Goal: Information Seeking & Learning: Learn about a topic

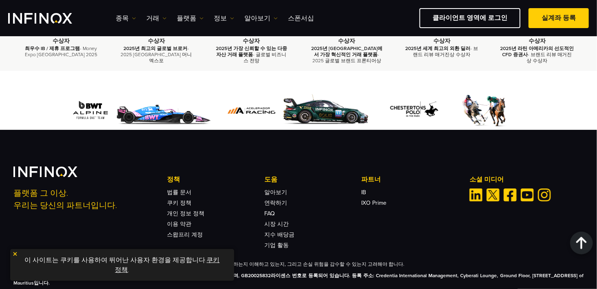
scroll to position [2741, 0]
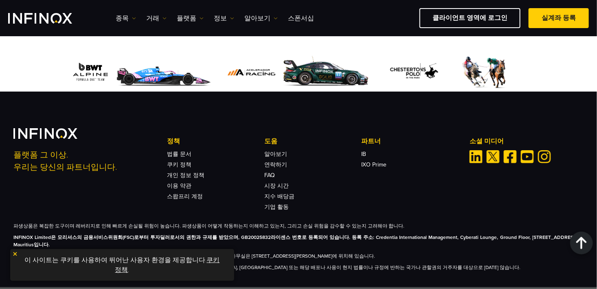
click at [14, 254] on img at bounding box center [15, 254] width 6 height 6
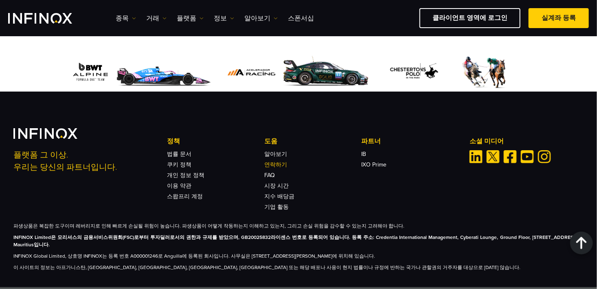
click at [281, 161] on link "연락하기" at bounding box center [275, 164] width 23 height 7
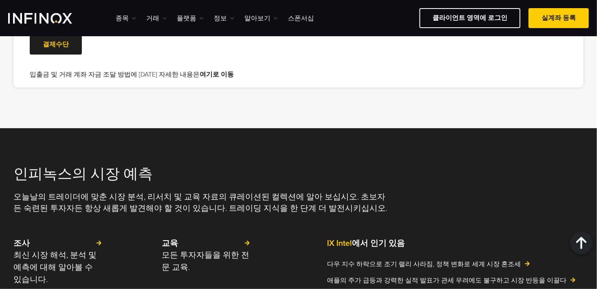
scroll to position [1792, 0]
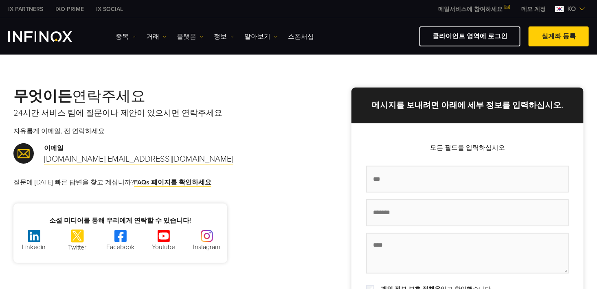
click at [193, 37] on link "플랫폼" at bounding box center [190, 37] width 27 height 10
click at [190, 58] on link "MT4" at bounding box center [208, 63] width 62 height 18
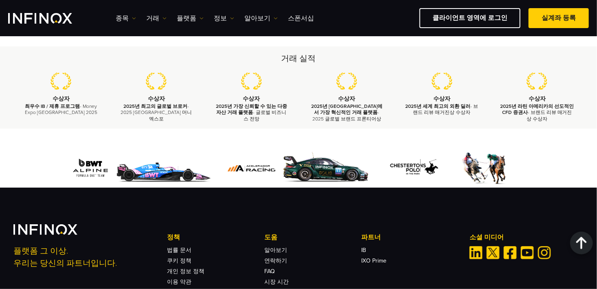
scroll to position [3856, 0]
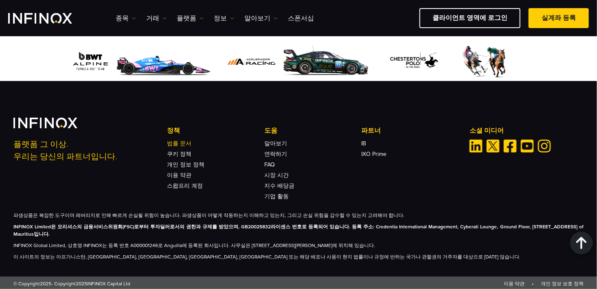
click at [178, 143] on link "법률 문서" at bounding box center [179, 143] width 24 height 7
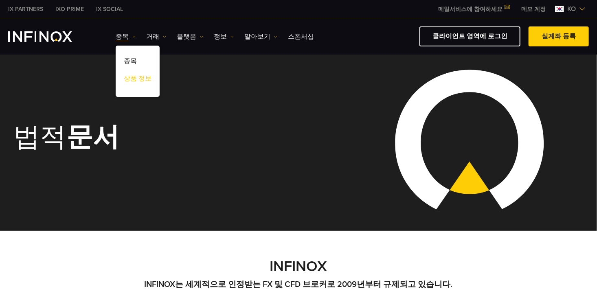
click at [132, 77] on link "상품 정보" at bounding box center [138, 80] width 44 height 18
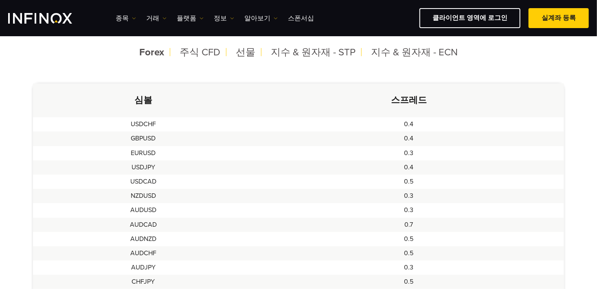
scroll to position [163, 0]
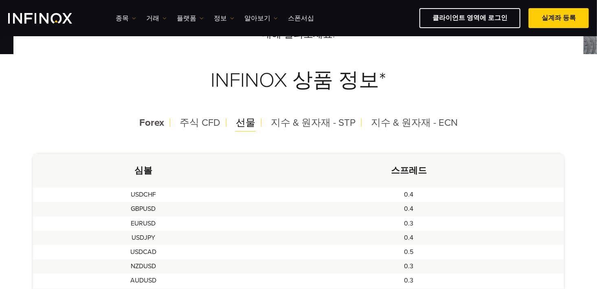
click at [246, 123] on span "선물" at bounding box center [246, 123] width 20 height 12
click at [250, 125] on span "선물" at bounding box center [246, 123] width 20 height 12
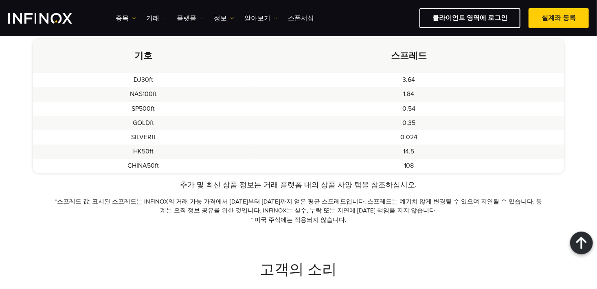
scroll to position [163, 0]
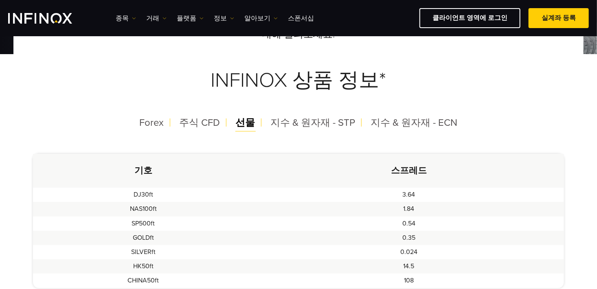
click at [250, 125] on span "선물" at bounding box center [246, 123] width 20 height 12
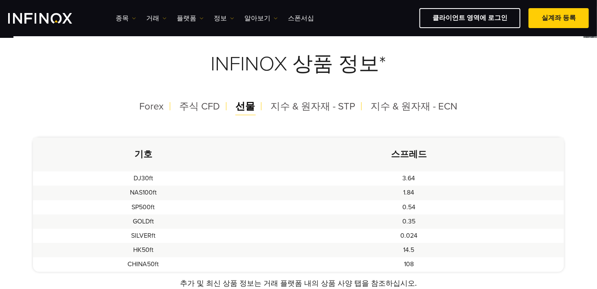
scroll to position [122, 0]
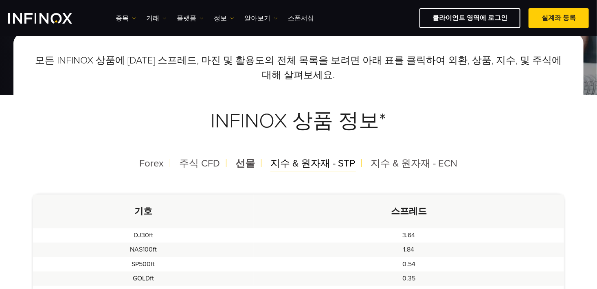
click at [279, 165] on span "지수 & 원자재 - STP" at bounding box center [313, 164] width 85 height 12
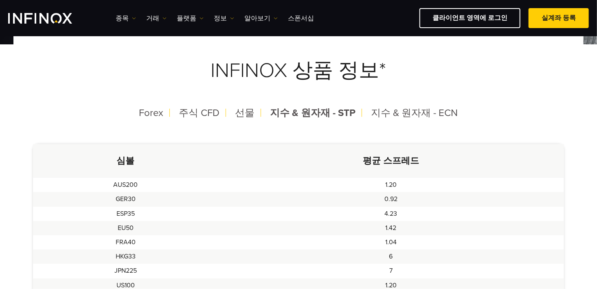
scroll to position [163, 0]
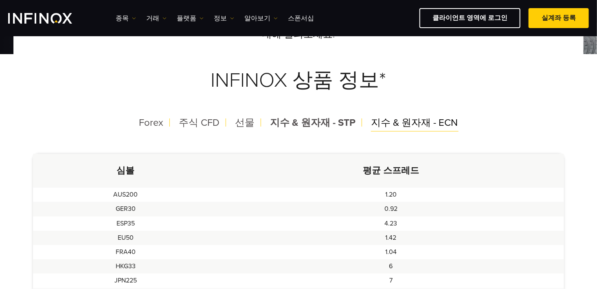
click at [404, 122] on span "지수 & 원자재 - ECN" at bounding box center [414, 123] width 87 height 12
click at [159, 123] on span "Forex" at bounding box center [151, 123] width 24 height 12
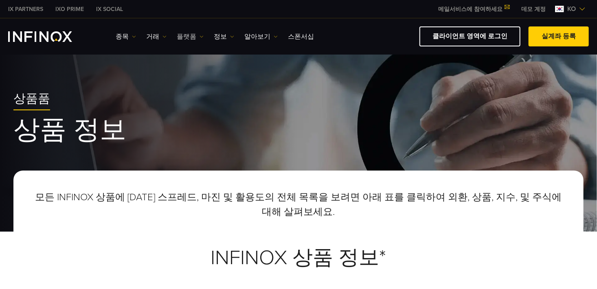
click at [189, 36] on link "플랫폼" at bounding box center [190, 37] width 27 height 10
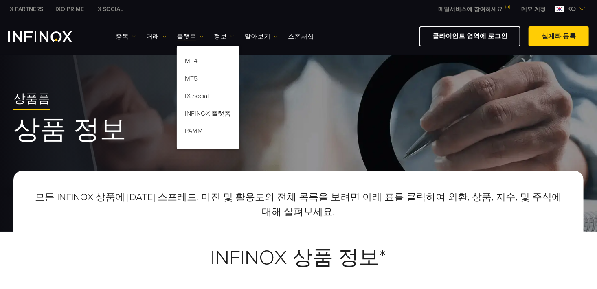
click at [299, 92] on h2 "상품품" at bounding box center [298, 99] width 570 height 15
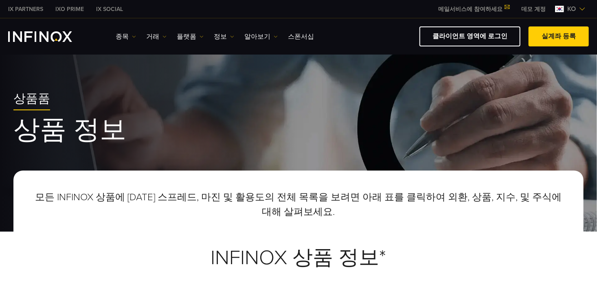
click at [531, 8] on link "데모 계정" at bounding box center [533, 9] width 37 height 9
